Goal: Check status: Check status

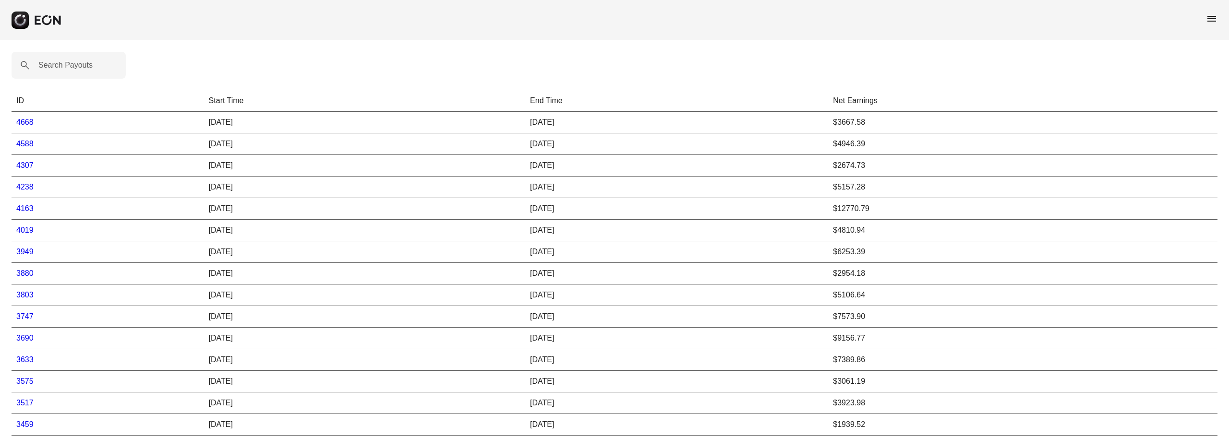
click at [28, 126] on td "4668" at bounding box center [108, 123] width 192 height 22
click at [29, 121] on link "4668" at bounding box center [24, 122] width 17 height 8
click at [32, 143] on link "4588" at bounding box center [24, 144] width 17 height 8
